Goal: Navigation & Orientation: Find specific page/section

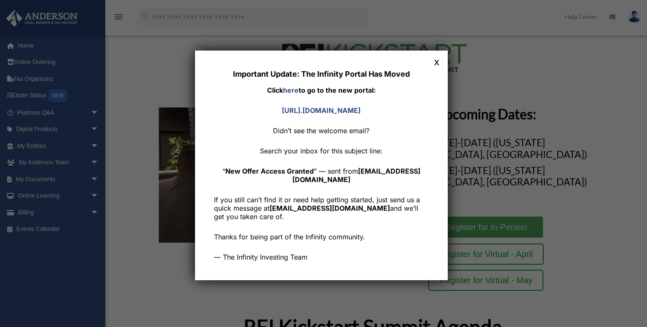
click at [439, 61] on button "x" at bounding box center [436, 61] width 11 height 11
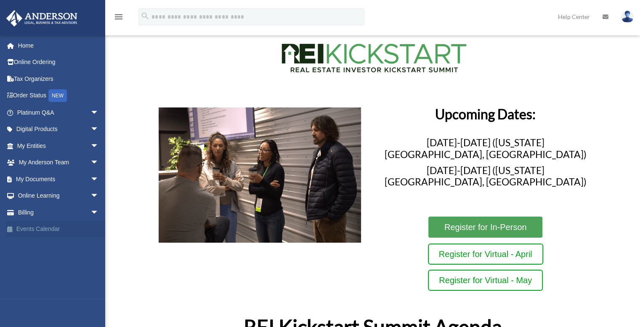
click at [37, 227] on link "Events Calendar" at bounding box center [59, 229] width 106 height 17
